Goal: Task Accomplishment & Management: Complete application form

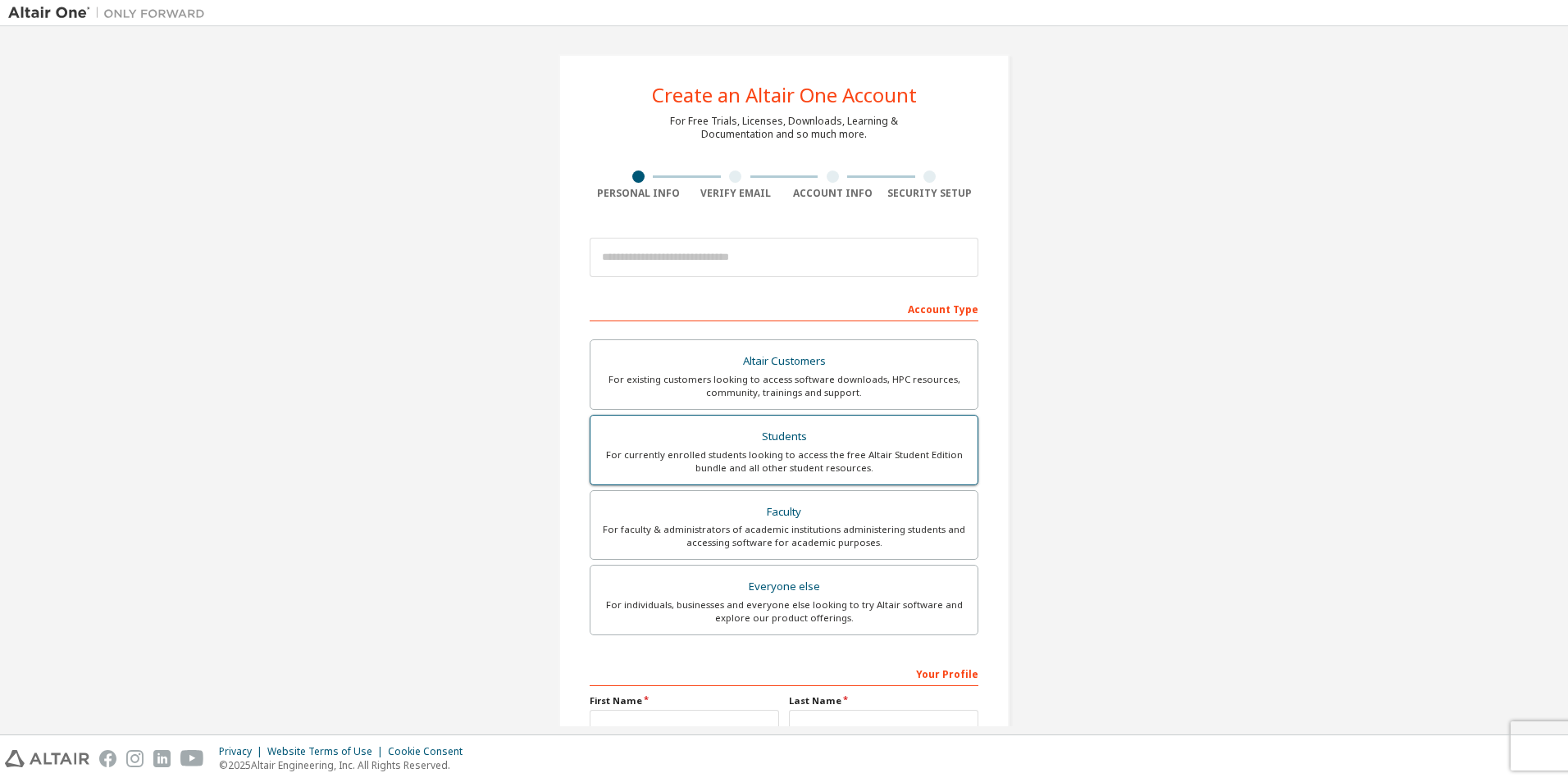
click at [710, 447] on div "Students" at bounding box center [784, 436] width 367 height 23
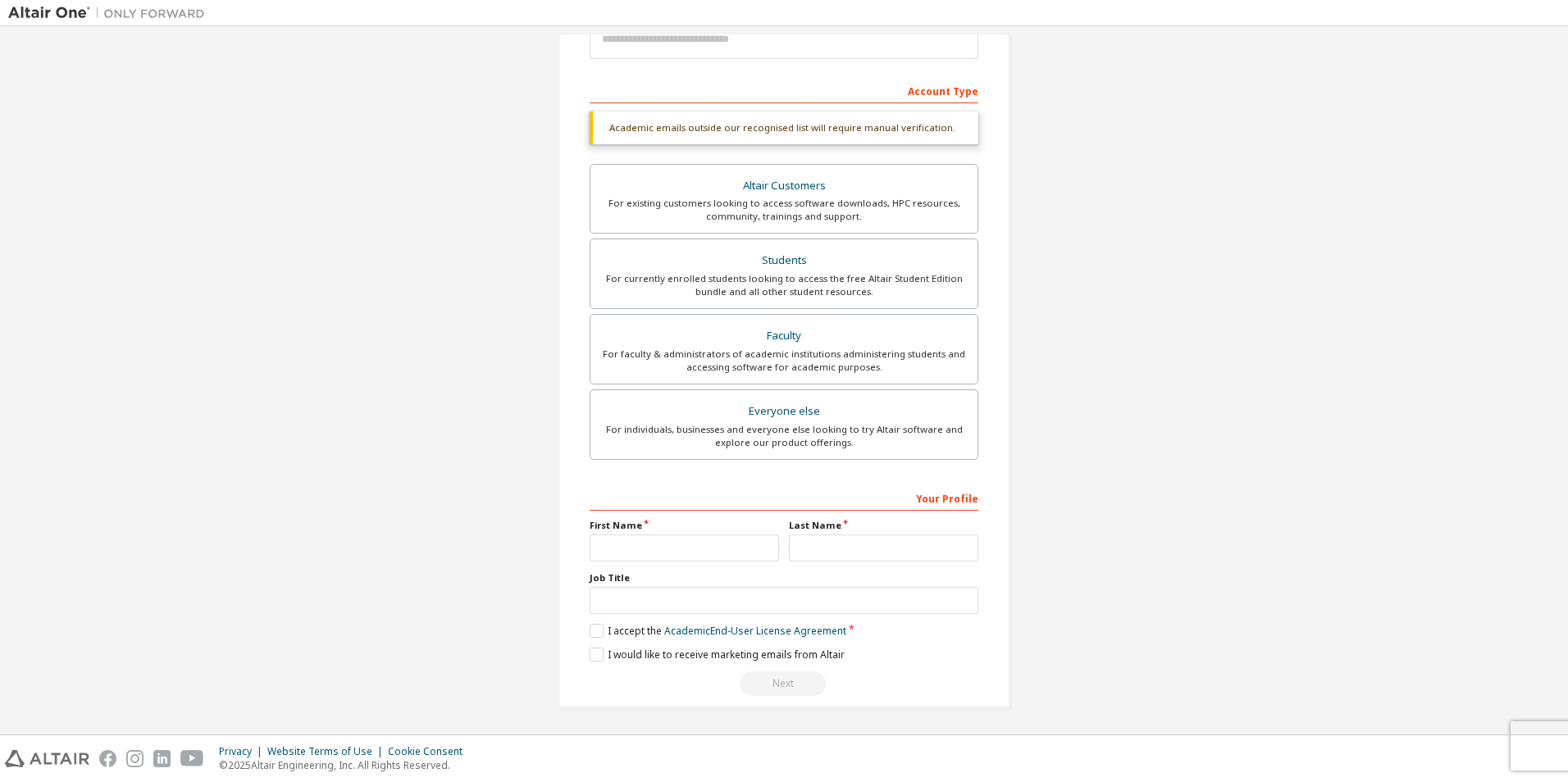
scroll to position [219, 0]
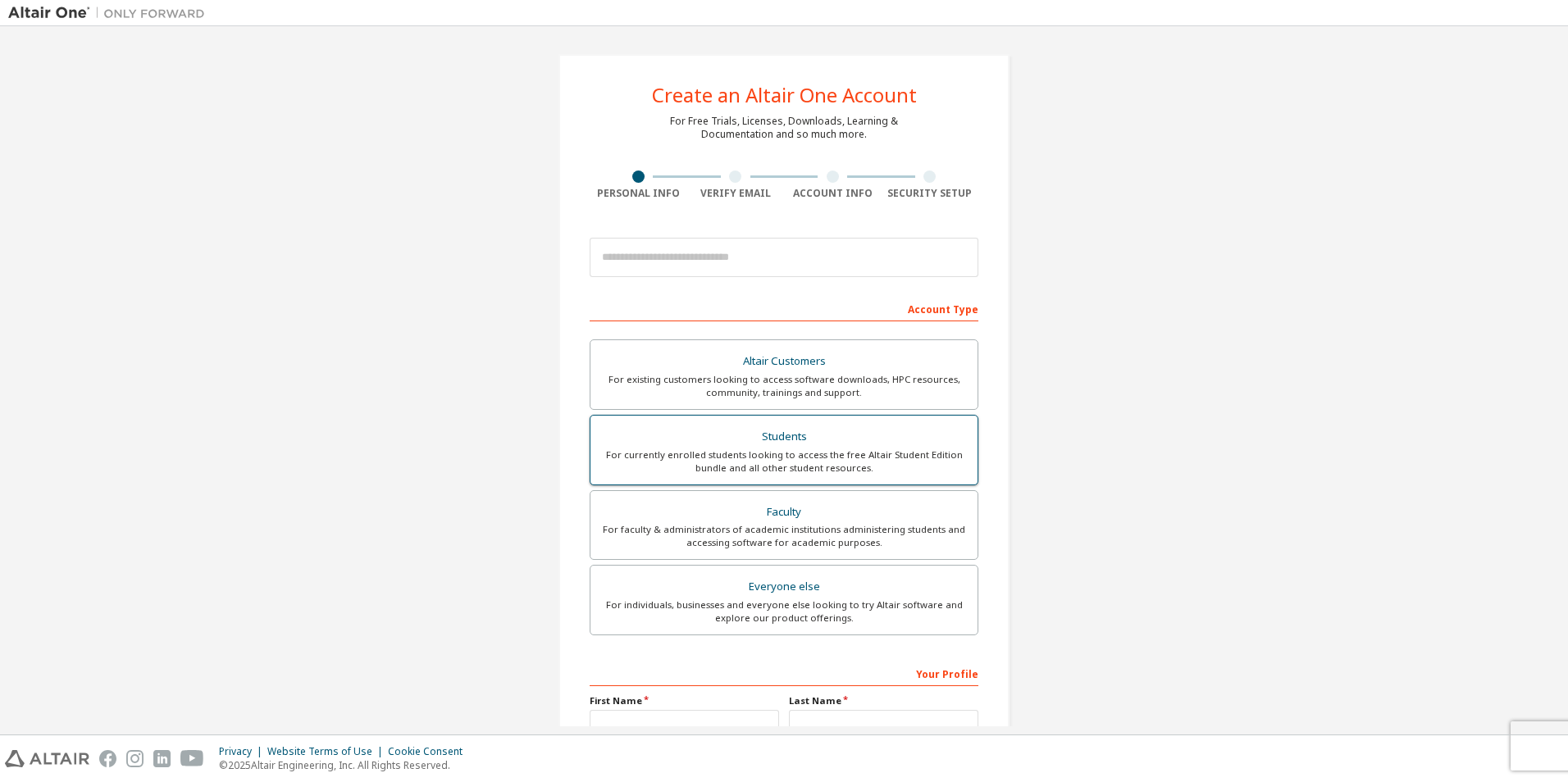
click at [719, 446] on div "Students" at bounding box center [784, 436] width 367 height 23
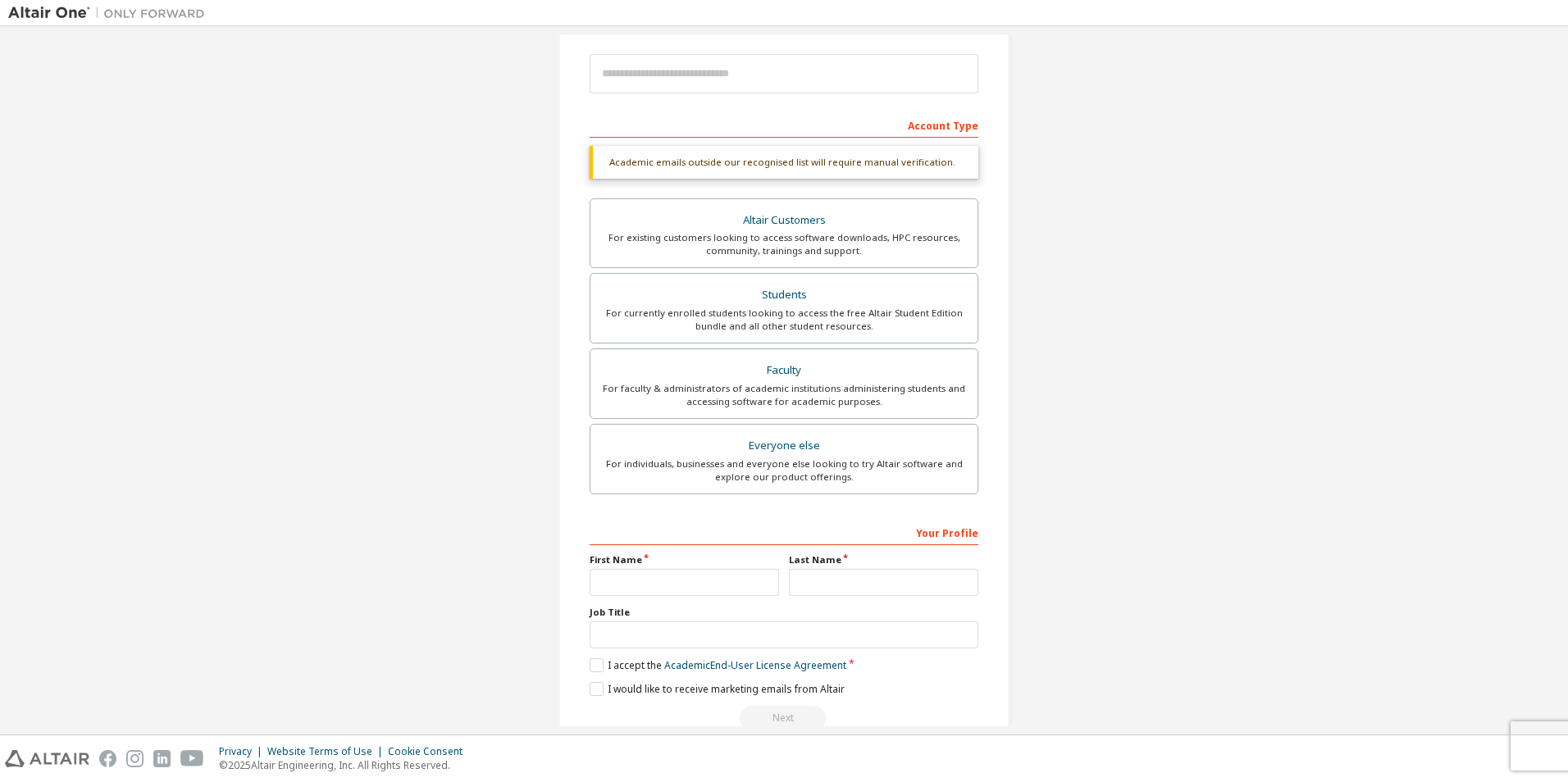
scroll to position [219, 0]
